Goal: Information Seeking & Learning: Learn about a topic

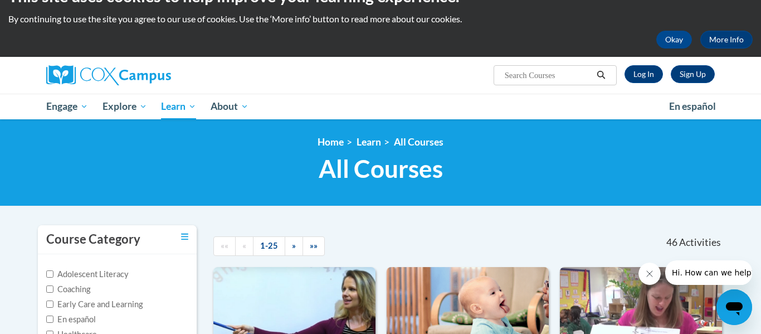
scroll to position [21, 0]
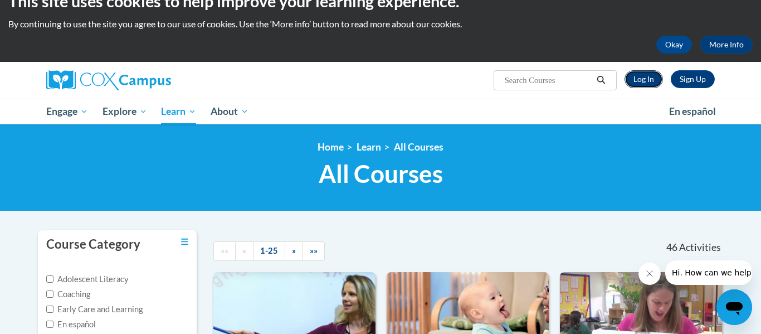
click at [645, 79] on link "Log In" at bounding box center [644, 79] width 38 height 18
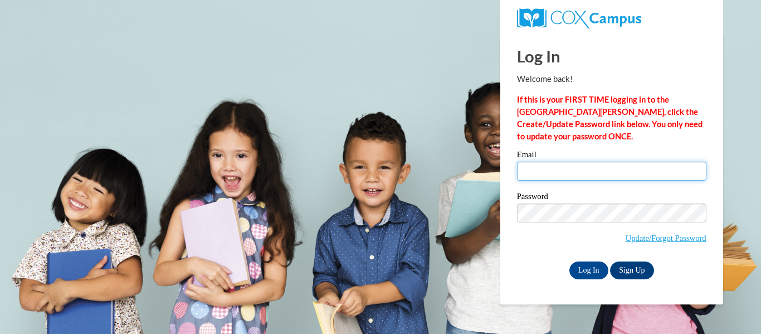
click at [610, 174] on input "Email" at bounding box center [611, 171] width 189 height 19
type input "emily.russell26@buckeyehillscc.net"
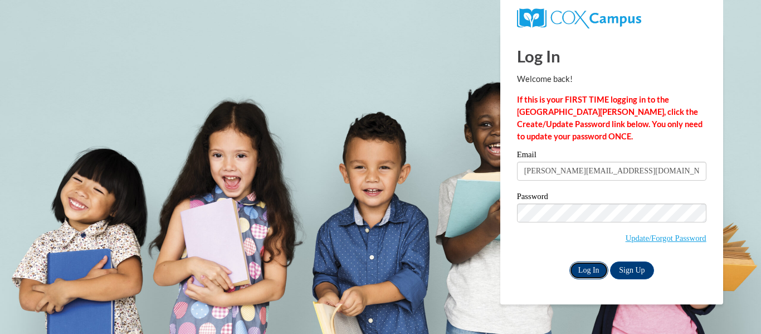
click at [598, 266] on input "Log In" at bounding box center [588, 270] width 39 height 18
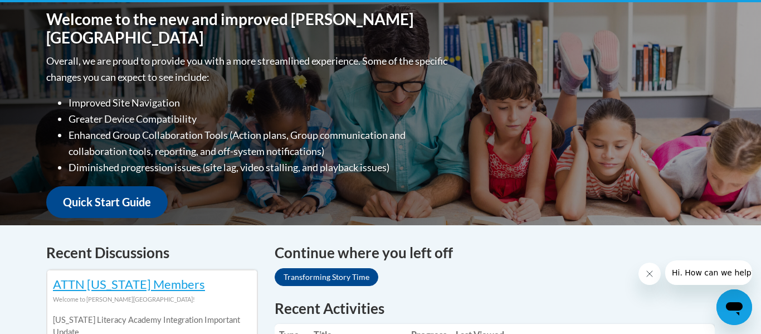
scroll to position [484, 0]
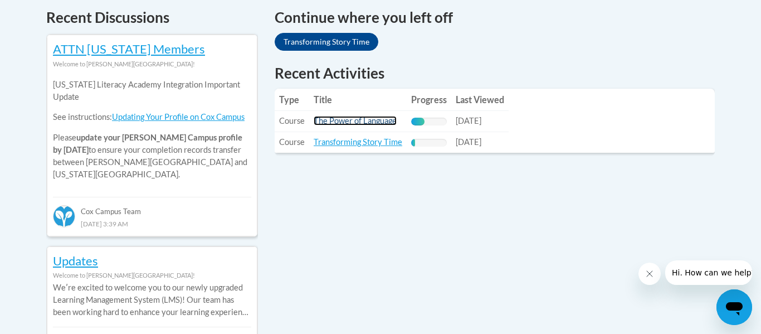
click at [379, 123] on link "The Power of Language" at bounding box center [355, 120] width 83 height 9
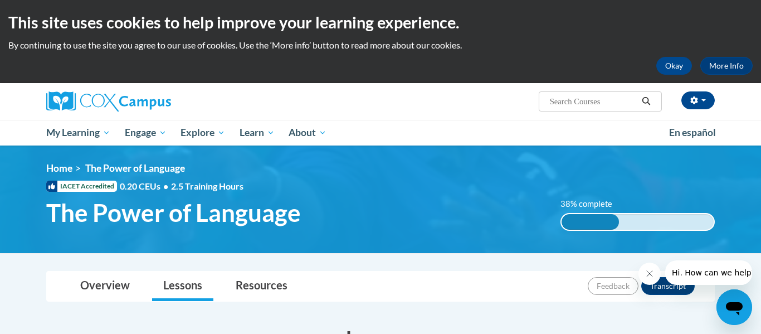
click at [651, 275] on icon "Close message from company" at bounding box center [650, 274] width 6 height 6
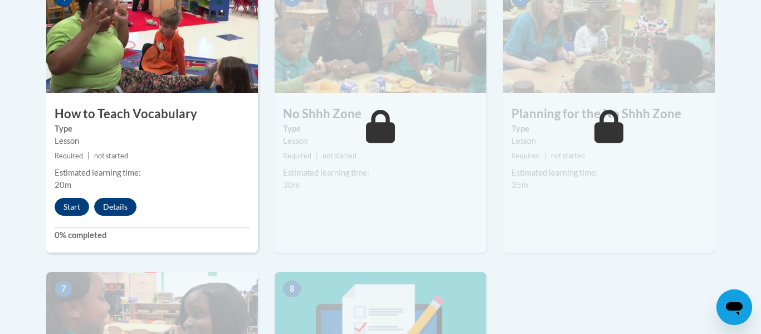
scroll to position [694, 0]
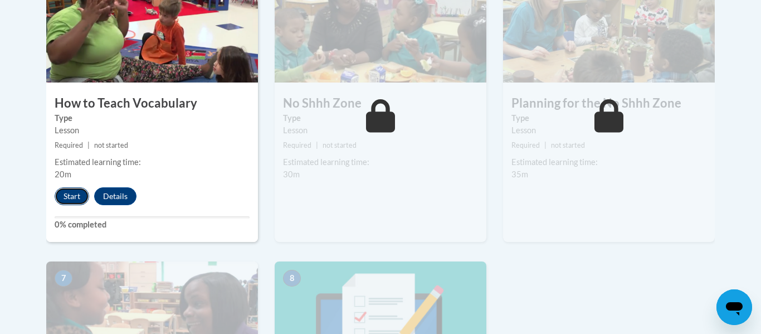
click at [76, 192] on button "Start" at bounding box center [72, 196] width 35 height 18
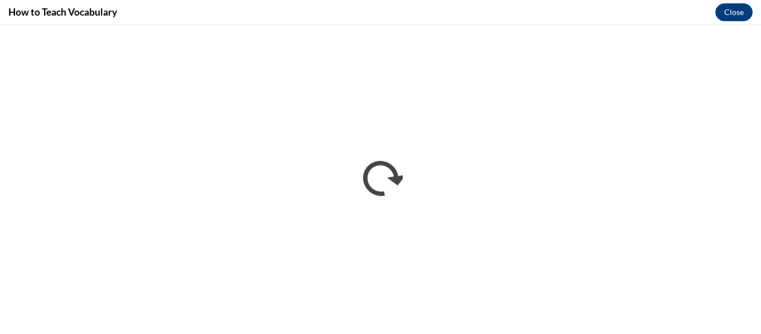
scroll to position [0, 0]
